Goal: Task Accomplishment & Management: Manage account settings

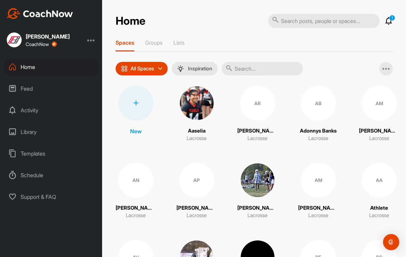
click at [91, 39] on div at bounding box center [91, 40] width 8 height 8
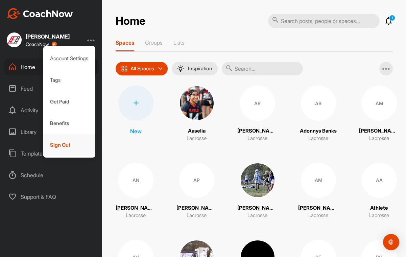
click at [60, 145] on div "Sign Out" at bounding box center [69, 145] width 52 height 22
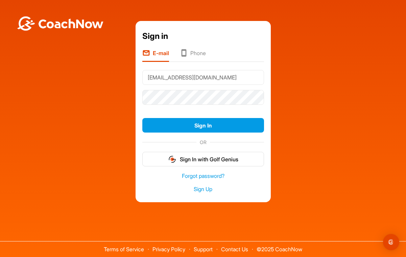
click at [186, 80] on input "[EMAIL_ADDRESS][DOMAIN_NAME]" at bounding box center [203, 77] width 122 height 15
type input "[EMAIL_ADDRESS][DOMAIN_NAME]"
click at [142, 118] on button "Sign In" at bounding box center [203, 125] width 122 height 15
